Goal: Book appointment/travel/reservation

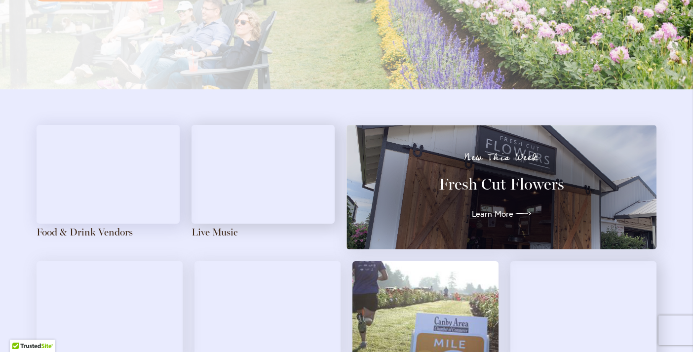
scroll to position [1007, 0]
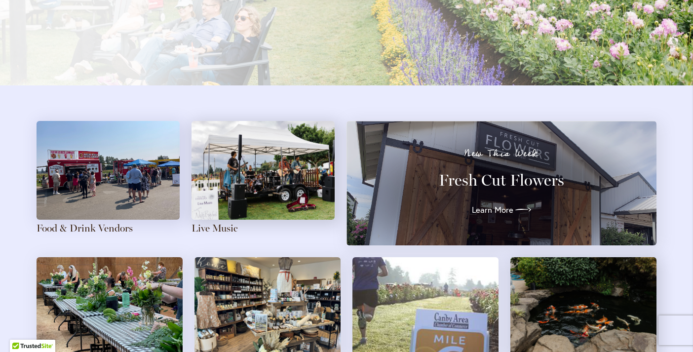
click at [74, 187] on img at bounding box center [108, 170] width 143 height 99
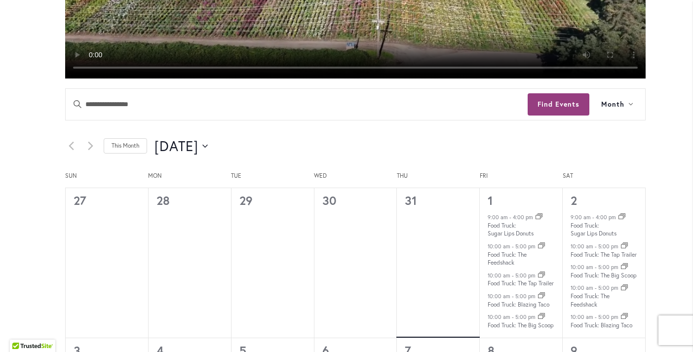
scroll to position [414, 0]
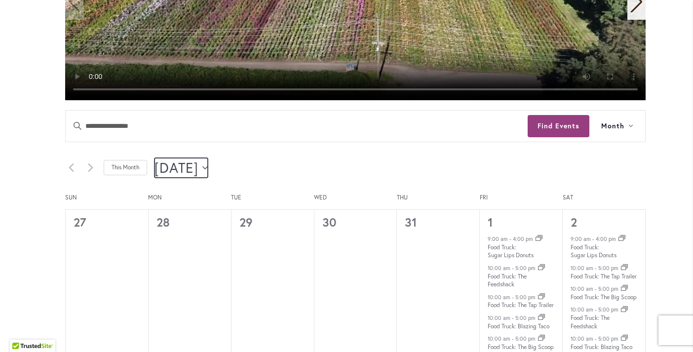
click at [208, 170] on button "8/1/2025 August 2025" at bounding box center [181, 168] width 53 height 20
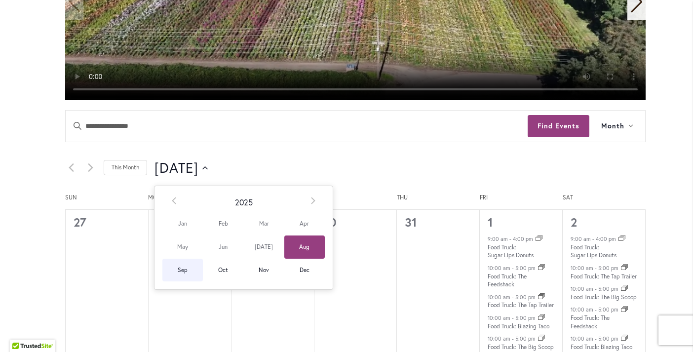
click at [180, 274] on span "Sep" at bounding box center [183, 270] width 41 height 23
type input "********"
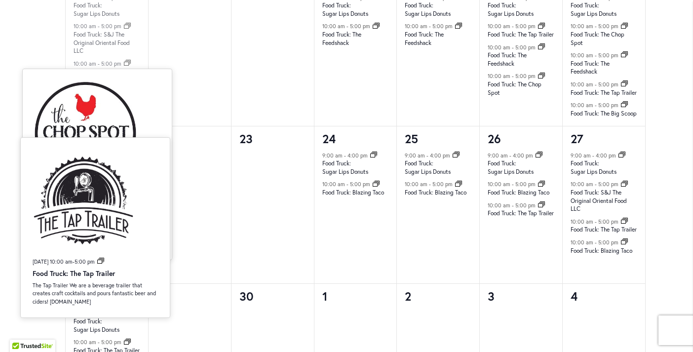
scroll to position [1007, 0]
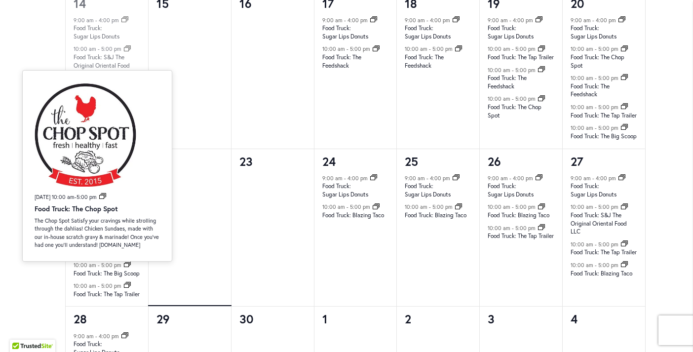
click at [227, 274] on div at bounding box center [190, 240] width 82 height 133
